Goal: Task Accomplishment & Management: Complete application form

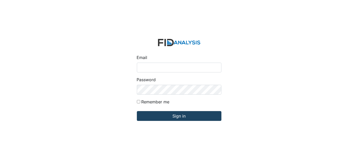
type input "[EMAIL_ADDRESS][DOMAIN_NAME]"
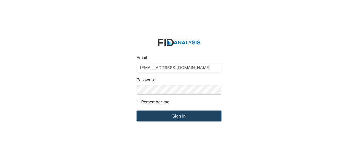
click at [155, 117] on input "Sign in" at bounding box center [179, 116] width 84 height 10
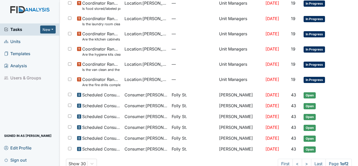
scroll to position [329, 0]
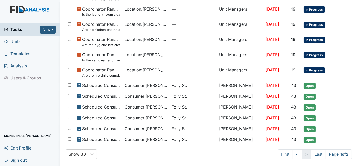
click at [302, 154] on link ">" at bounding box center [307, 154] width 10 height 10
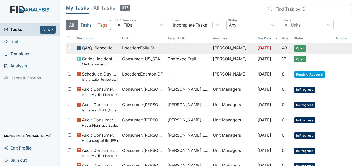
click at [147, 48] on span "Location : Folly St." at bounding box center [138, 48] width 33 height 6
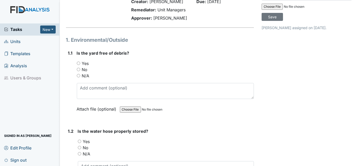
scroll to position [36, 0]
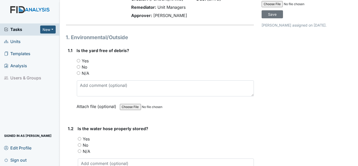
click at [79, 60] on input "Yes" at bounding box center [78, 60] width 3 height 3
radio input "true"
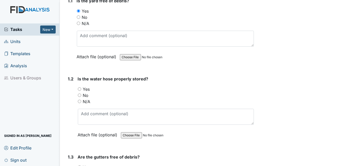
scroll to position [85, 0]
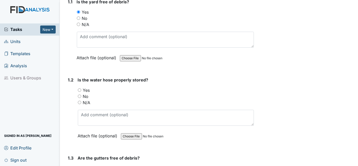
click at [79, 88] on input "Yes" at bounding box center [79, 89] width 3 height 3
radio input "true"
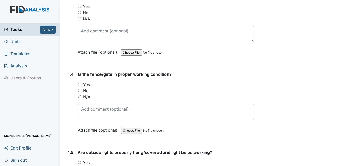
scroll to position [247, 0]
click at [78, 95] on input "N/A" at bounding box center [79, 96] width 3 height 3
radio input "true"
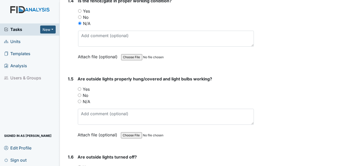
scroll to position [322, 0]
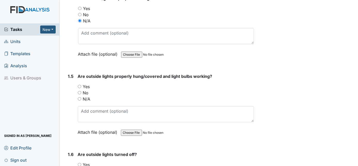
click at [78, 85] on input "Yes" at bounding box center [79, 86] width 3 height 3
radio input "true"
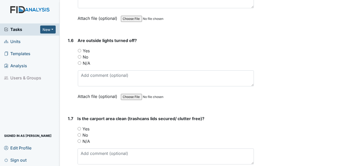
scroll to position [436, 0]
click at [78, 49] on input "Yes" at bounding box center [79, 50] width 3 height 3
radio input "true"
click at [80, 140] on input "N/A" at bounding box center [79, 141] width 3 height 3
radio input "true"
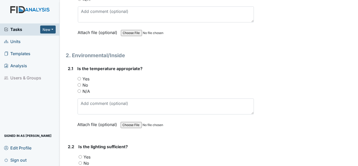
scroll to position [657, 0]
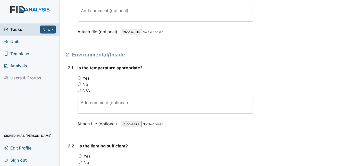
click at [80, 76] on input "Yes" at bounding box center [79, 77] width 3 height 3
radio input "true"
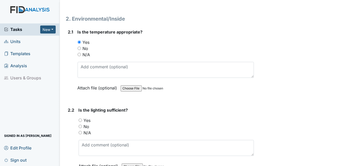
scroll to position [693, 0]
click at [82, 118] on input "Yes" at bounding box center [80, 119] width 3 height 3
radio input "true"
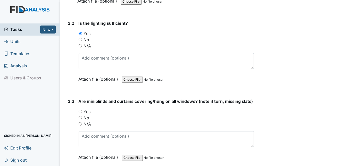
scroll to position [780, 0]
click at [72, 118] on div "2.3" at bounding box center [71, 133] width 6 height 70
click at [79, 112] on input "Yes" at bounding box center [80, 110] width 3 height 3
radio input "true"
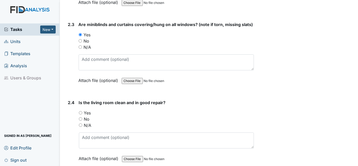
scroll to position [857, 0]
click at [80, 114] on input "Yes" at bounding box center [80, 111] width 3 height 3
radio input "true"
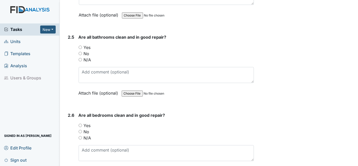
scroll to position [999, 0]
click at [80, 126] on input "Yes" at bounding box center [80, 125] width 3 height 3
radio input "true"
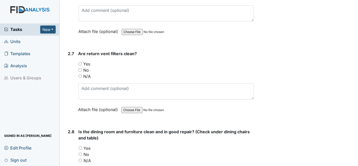
scroll to position [1141, 0]
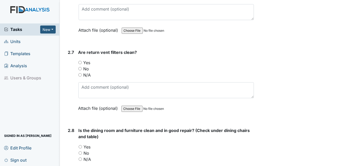
click at [81, 147] on input "Yes" at bounding box center [80, 146] width 3 height 3
radio input "true"
click at [79, 68] on input "No" at bounding box center [79, 68] width 3 height 3
radio input "true"
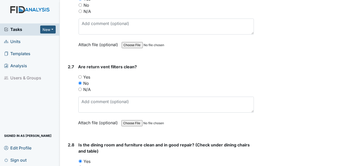
scroll to position [1122, 0]
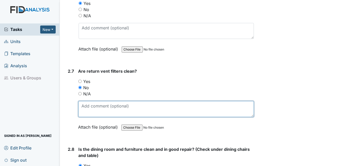
click at [85, 108] on textarea at bounding box center [166, 109] width 176 height 16
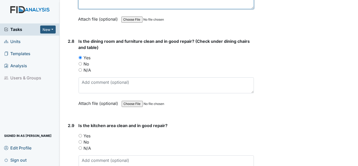
scroll to position [1231, 0]
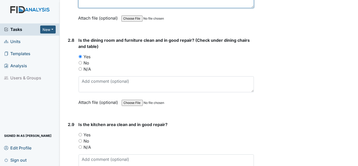
type textarea "no date"
click at [81, 134] on input "Yes" at bounding box center [80, 134] width 3 height 3
radio input "true"
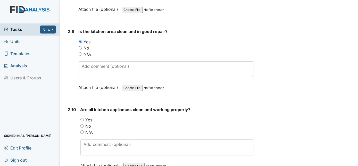
scroll to position [1324, 0]
click at [81, 118] on input "Yes" at bounding box center [81, 119] width 3 height 3
radio input "true"
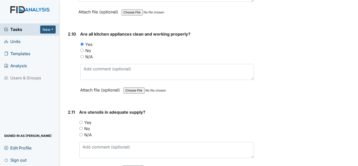
scroll to position [1400, 0]
click at [79, 120] on input "Yes" at bounding box center [80, 121] width 3 height 3
radio input "true"
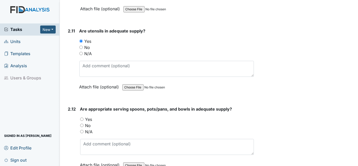
scroll to position [1481, 0]
click at [82, 117] on input "Yes" at bounding box center [81, 118] width 3 height 3
radio input "true"
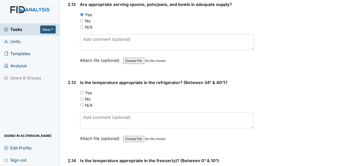
scroll to position [1585, 0]
click at [80, 91] on input "Yes" at bounding box center [81, 92] width 3 height 3
radio input "true"
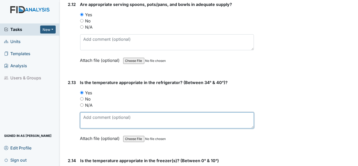
click at [90, 115] on textarea at bounding box center [167, 120] width 174 height 16
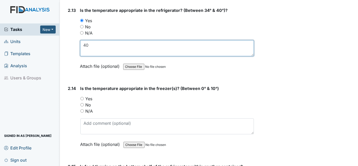
scroll to position [1658, 0]
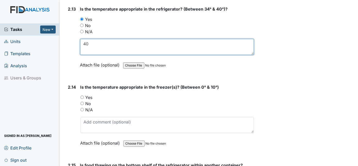
type textarea "40"
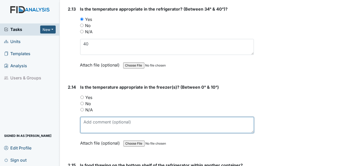
click at [87, 120] on textarea at bounding box center [167, 125] width 174 height 16
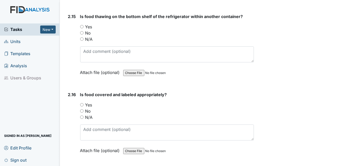
scroll to position [1811, 0]
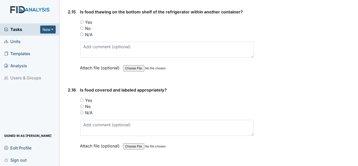
type textarea "0"
click at [81, 27] on input "No" at bounding box center [81, 28] width 3 height 3
radio input "true"
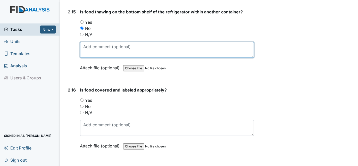
click at [94, 43] on textarea at bounding box center [167, 50] width 174 height 16
type textarea "top shelf"
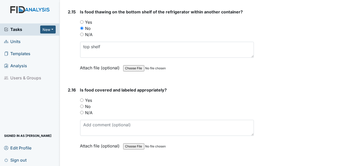
click at [81, 98] on input "Yes" at bounding box center [81, 99] width 3 height 3
radio input "true"
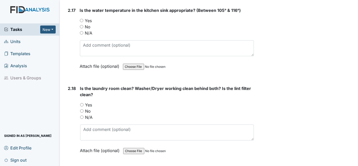
scroll to position [1974, 0]
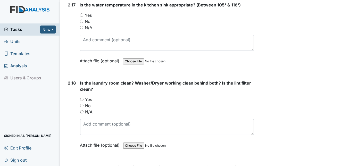
click at [81, 98] on input "Yes" at bounding box center [81, 99] width 3 height 3
radio input "true"
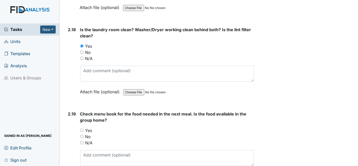
scroll to position [2028, 0]
click at [82, 128] on input "Yes" at bounding box center [81, 129] width 3 height 3
radio input "true"
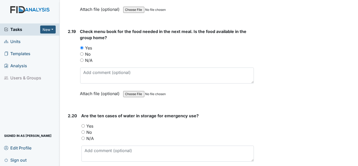
scroll to position [2110, 0]
click at [82, 124] on input "Yes" at bounding box center [82, 125] width 3 height 3
radio input "true"
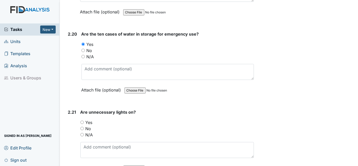
scroll to position [2193, 0]
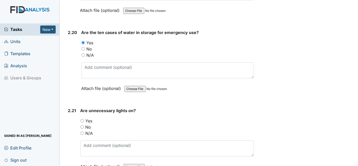
click at [82, 125] on input "No" at bounding box center [81, 126] width 3 height 3
radio input "true"
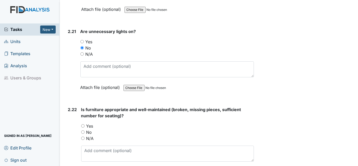
scroll to position [2274, 0]
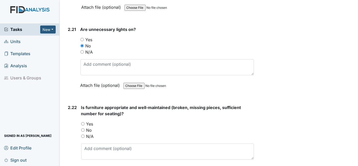
click at [82, 122] on input "Yes" at bounding box center [82, 123] width 3 height 3
radio input "true"
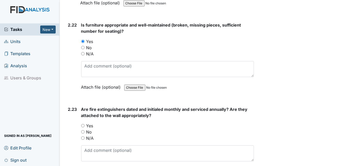
scroll to position [2357, 0]
click at [82, 123] on input "Yes" at bounding box center [82, 124] width 3 height 3
radio input "true"
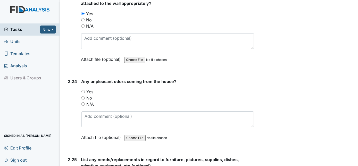
scroll to position [2473, 0]
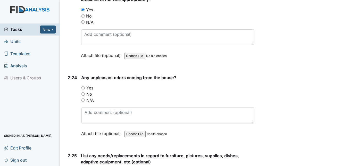
click at [83, 92] on input "No" at bounding box center [82, 93] width 3 height 3
radio input "true"
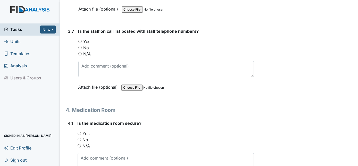
scroll to position [3173, 0]
click at [80, 132] on input "Yes" at bounding box center [79, 133] width 3 height 3
radio input "true"
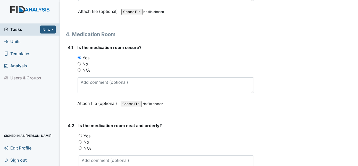
scroll to position [3276, 0]
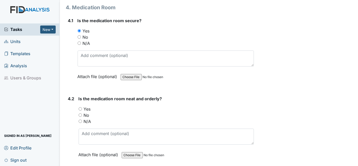
click at [79, 107] on input "Yes" at bounding box center [80, 108] width 3 height 3
radio input "true"
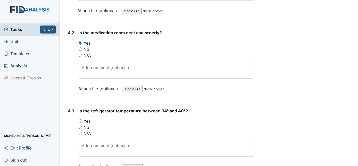
scroll to position [3349, 0]
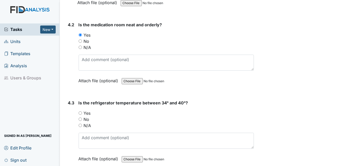
click at [80, 117] on input "No" at bounding box center [80, 118] width 3 height 3
radio input "true"
click at [80, 111] on input "Yes" at bounding box center [80, 112] width 3 height 3
radio input "true"
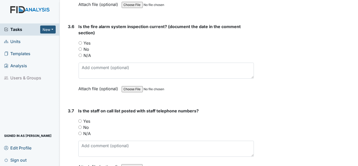
scroll to position [3093, 0]
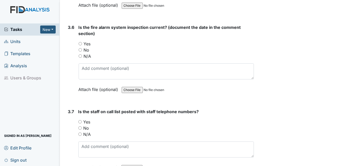
click at [79, 132] on input "N/A" at bounding box center [79, 133] width 3 height 3
radio input "true"
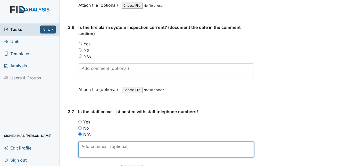
click at [90, 141] on textarea at bounding box center [166, 149] width 176 height 16
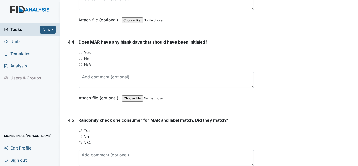
scroll to position [3489, 0]
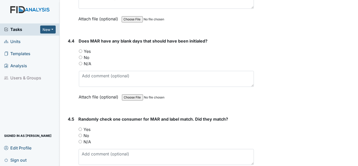
type textarea "don't have one"
click at [102, 132] on div "No" at bounding box center [166, 135] width 175 height 6
click at [81, 56] on input "No" at bounding box center [80, 57] width 3 height 3
radio input "true"
click at [79, 127] on input "Yes" at bounding box center [80, 128] width 3 height 3
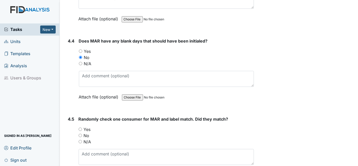
radio input "true"
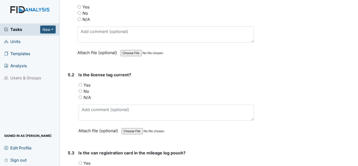
scroll to position [3712, 0]
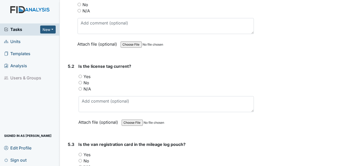
click at [79, 75] on input "Yes" at bounding box center [80, 76] width 3 height 3
radio input "true"
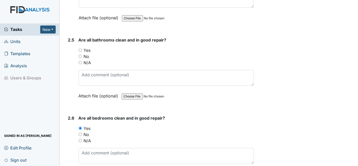
scroll to position [993, 0]
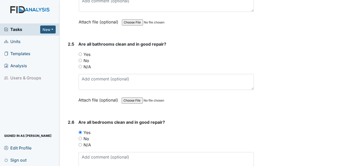
click at [79, 61] on input "No" at bounding box center [80, 60] width 3 height 3
radio input "true"
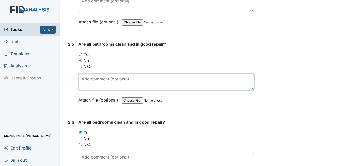
click at [89, 82] on textarea at bounding box center [166, 82] width 175 height 16
type textarea "C"
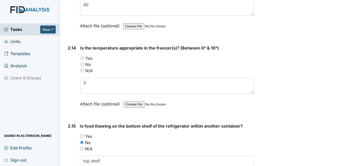
scroll to position [1698, 0]
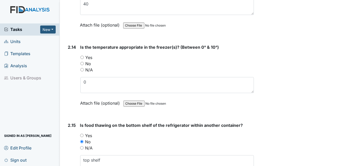
type textarea "Board under sink needs replceing and touch up paint."
click at [81, 62] on input "No" at bounding box center [81, 63] width 3 height 3
radio input "true"
click at [83, 56] on input "Yes" at bounding box center [81, 57] width 3 height 3
radio input "true"
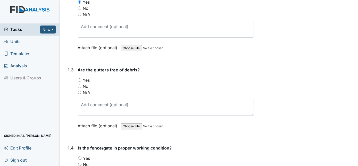
scroll to position [174, 0]
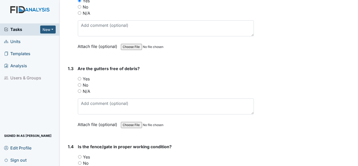
click at [79, 84] on input "No" at bounding box center [79, 84] width 3 height 3
radio input "true"
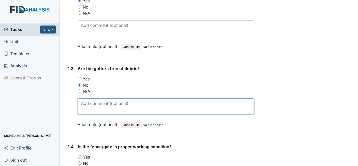
click at [87, 103] on textarea at bounding box center [166, 106] width 176 height 16
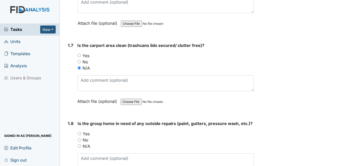
scroll to position [512, 0]
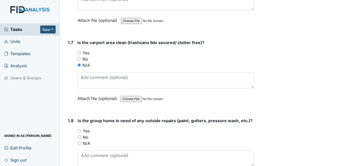
type textarea "work order in"
click at [78, 135] on input "No" at bounding box center [79, 136] width 3 height 3
radio input "true"
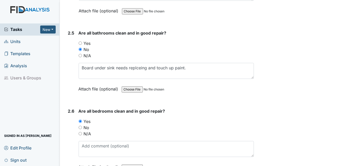
scroll to position [1002, 0]
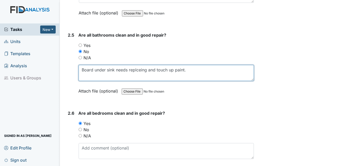
click at [141, 79] on textarea "Board under sink needs replceing and touch up paint." at bounding box center [166, 73] width 175 height 16
click at [182, 72] on textarea "Board under sink needs replacing and touch up paint." at bounding box center [166, 73] width 175 height 16
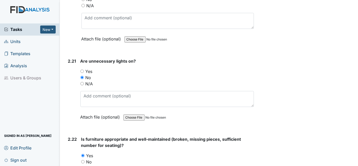
scroll to position [2260, 0]
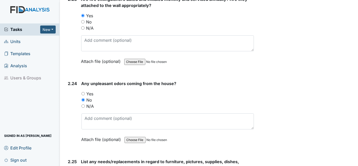
type textarea "Board under sink needs replacing and touch up paint."
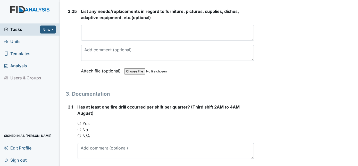
scroll to position [2619, 0]
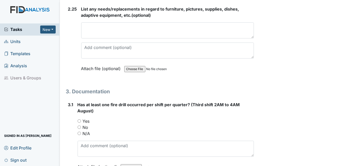
click at [79, 119] on input "Yes" at bounding box center [79, 120] width 3 height 3
radio input "true"
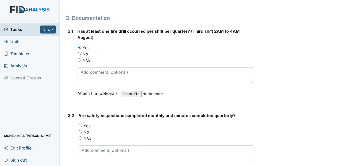
scroll to position [2692, 0]
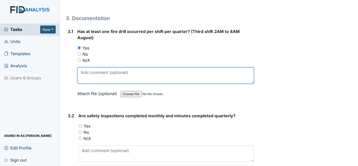
click at [90, 67] on textarea at bounding box center [166, 75] width 176 height 16
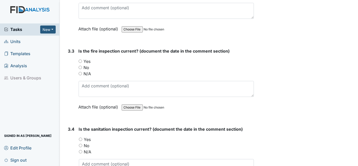
scroll to position [2835, 0]
type textarea "[DATE]"
click at [80, 59] on input "Yes" at bounding box center [80, 60] width 3 height 3
radio input "true"
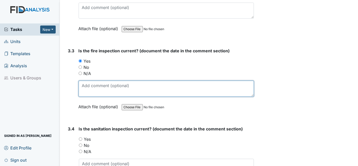
click at [92, 81] on textarea at bounding box center [166, 89] width 175 height 16
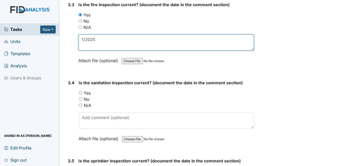
scroll to position [2891, 0]
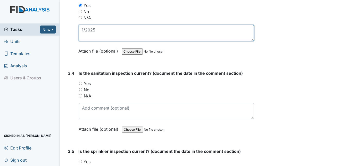
type textarea "1/2025"
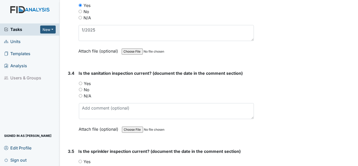
click at [80, 82] on input "Yes" at bounding box center [80, 83] width 3 height 3
radio input "true"
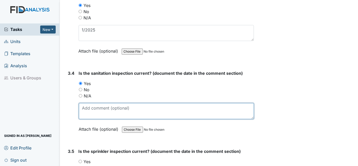
click at [95, 103] on textarea at bounding box center [166, 111] width 175 height 16
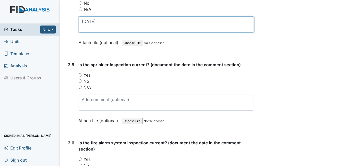
scroll to position [2978, 0]
type textarea "[DATE]"
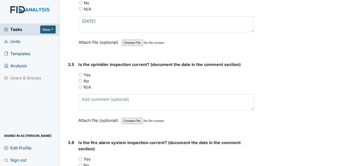
click at [81, 73] on input "Yes" at bounding box center [80, 74] width 3 height 3
radio input "true"
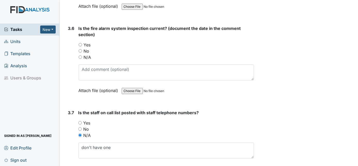
scroll to position [3093, 0]
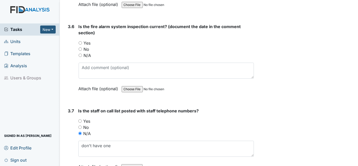
click at [80, 47] on input "No" at bounding box center [80, 48] width 3 height 3
radio input "true"
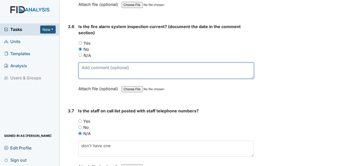
click at [90, 63] on textarea at bounding box center [166, 71] width 175 height 16
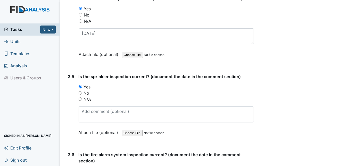
scroll to position [2965, 0]
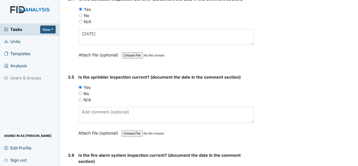
type textarea "but has been recently. waiting on paper"
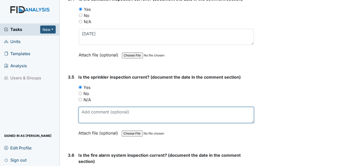
click at [95, 107] on textarea at bounding box center [166, 115] width 175 height 16
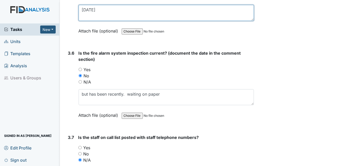
scroll to position [3068, 0]
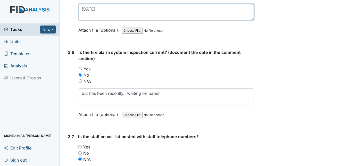
type textarea "[DATE]"
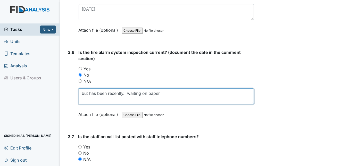
click at [155, 88] on textarea "but has been recently. waiting on paper" at bounding box center [166, 96] width 175 height 16
click at [163, 88] on textarea "but has been recently. waiting on paper" at bounding box center [166, 96] width 175 height 16
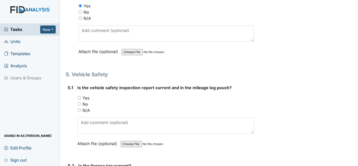
scroll to position [3613, 0]
type textarea "but has been recently. waiting on paper 9/27/24"
click at [80, 96] on input "Yes" at bounding box center [79, 97] width 3 height 3
radio input "true"
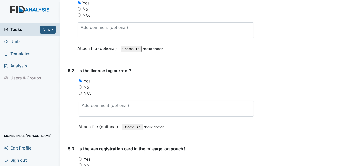
scroll to position [3712, 0]
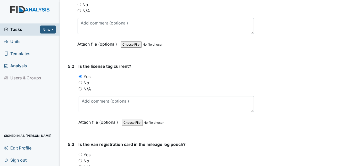
click at [80, 153] on input "Yes" at bounding box center [80, 154] width 3 height 3
radio input "true"
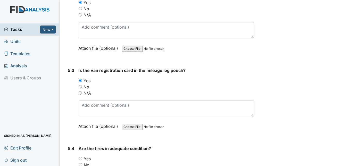
scroll to position [3795, 0]
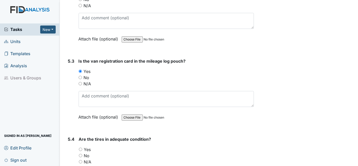
click at [81, 148] on input "Yes" at bounding box center [80, 149] width 3 height 3
radio input "true"
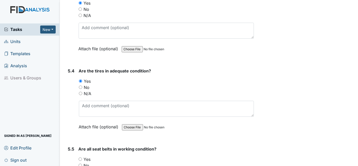
scroll to position [3864, 0]
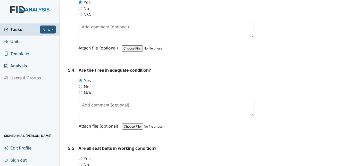
click at [79, 157] on input "Yes" at bounding box center [80, 158] width 3 height 3
radio input "true"
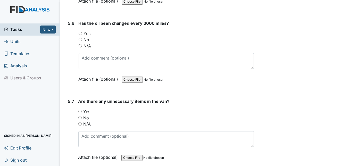
scroll to position [4074, 0]
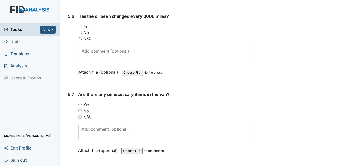
click at [78, 109] on input "No" at bounding box center [79, 110] width 3 height 3
radio input "true"
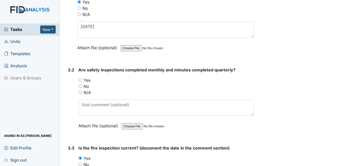
scroll to position [2738, 0]
click at [82, 78] on input "Yes" at bounding box center [80, 79] width 3 height 3
radio input "true"
click at [80, 90] on input "N/A" at bounding box center [80, 91] width 3 height 3
radio input "true"
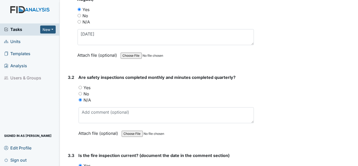
scroll to position [2731, 0]
click at [81, 85] on input "Yes" at bounding box center [80, 86] width 3 height 3
radio input "true"
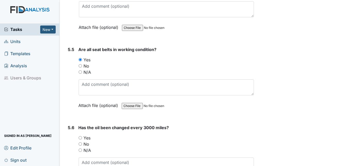
scroll to position [3966, 0]
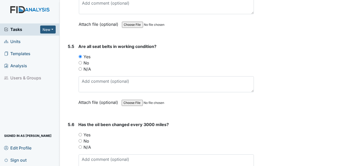
click at [80, 133] on input "Yes" at bounding box center [80, 134] width 3 height 3
radio input "true"
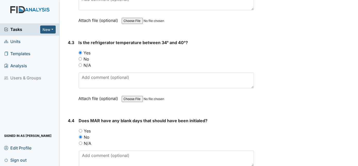
scroll to position [3404, 0]
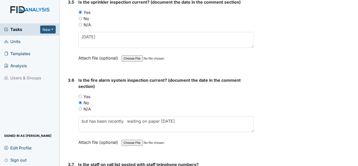
scroll to position [3041, 0]
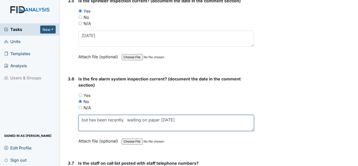
click at [178, 115] on textarea "but has been recently. waiting on paper 9/27/24" at bounding box center [166, 123] width 175 height 16
type textarea "b"
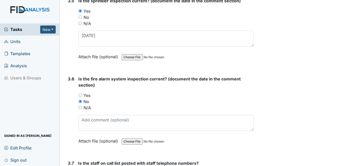
click at [82, 93] on input "Yes" at bounding box center [80, 94] width 3 height 3
radio input "true"
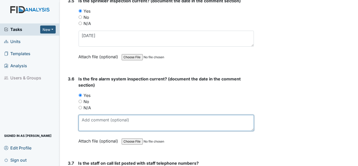
click at [95, 115] on textarea at bounding box center [166, 123] width 175 height 16
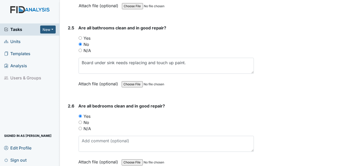
scroll to position [1008, 0]
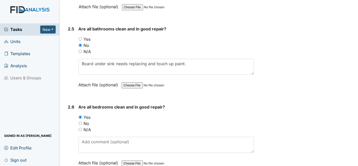
type textarea "9/22/25"
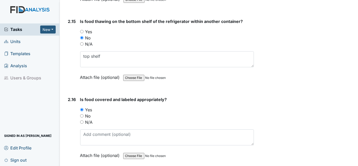
scroll to position [1813, 0]
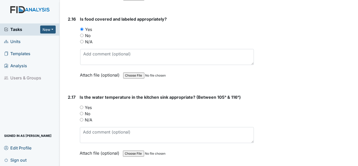
scroll to position [1884, 0]
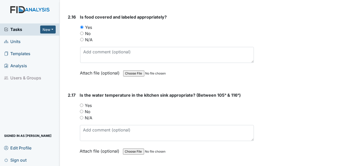
click at [81, 104] on input "Yes" at bounding box center [81, 105] width 3 height 3
radio input "true"
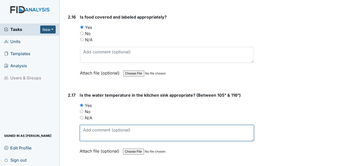
click at [95, 131] on textarea at bounding box center [167, 133] width 174 height 16
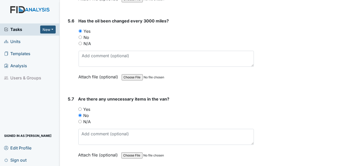
scroll to position [4074, 0]
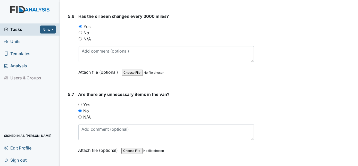
type textarea "106"
